Goal: Task Accomplishment & Management: Use online tool/utility

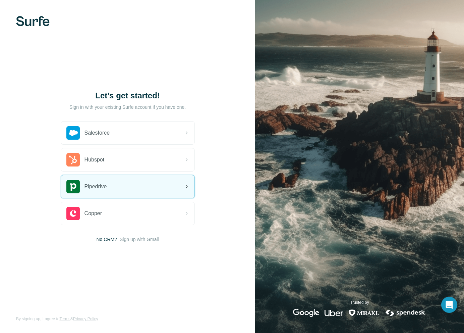
click at [135, 190] on div "Pipedrive" at bounding box center [128, 186] width 134 height 23
